Goal: Register for event/course

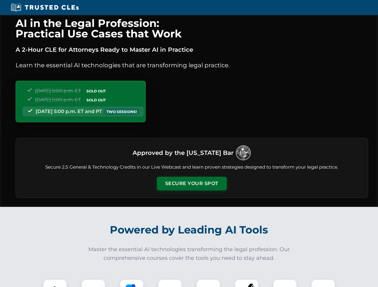
click at [191, 184] on button "Secure Your Spot" at bounding box center [192, 184] width 70 height 14
click at [55, 283] on img at bounding box center [54, 291] width 17 height 17
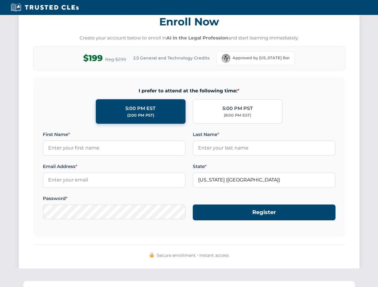
scroll to position [587, 0]
